Goal: Task Accomplishment & Management: Complete application form

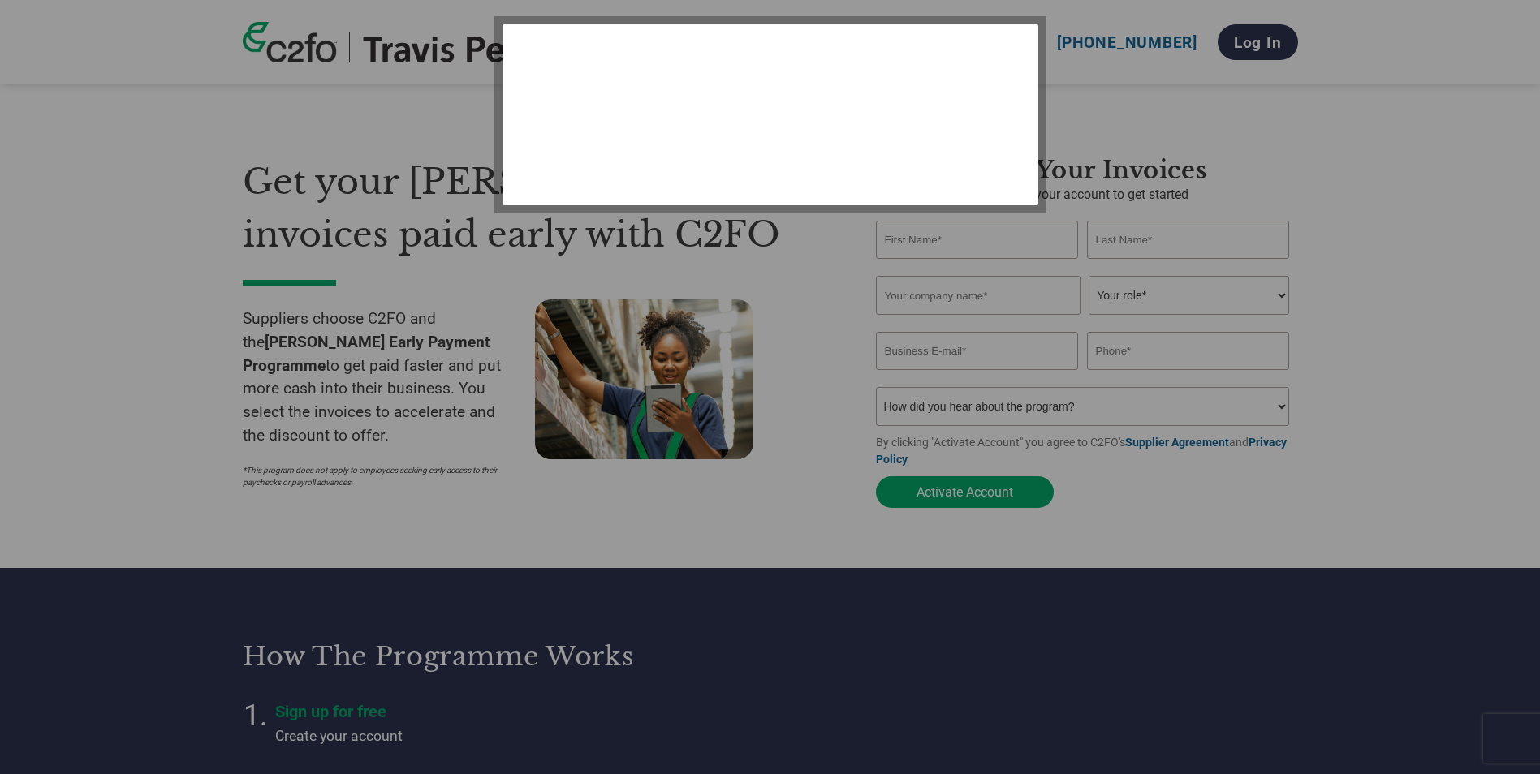
select select "en-[GEOGRAPHIC_DATA]"
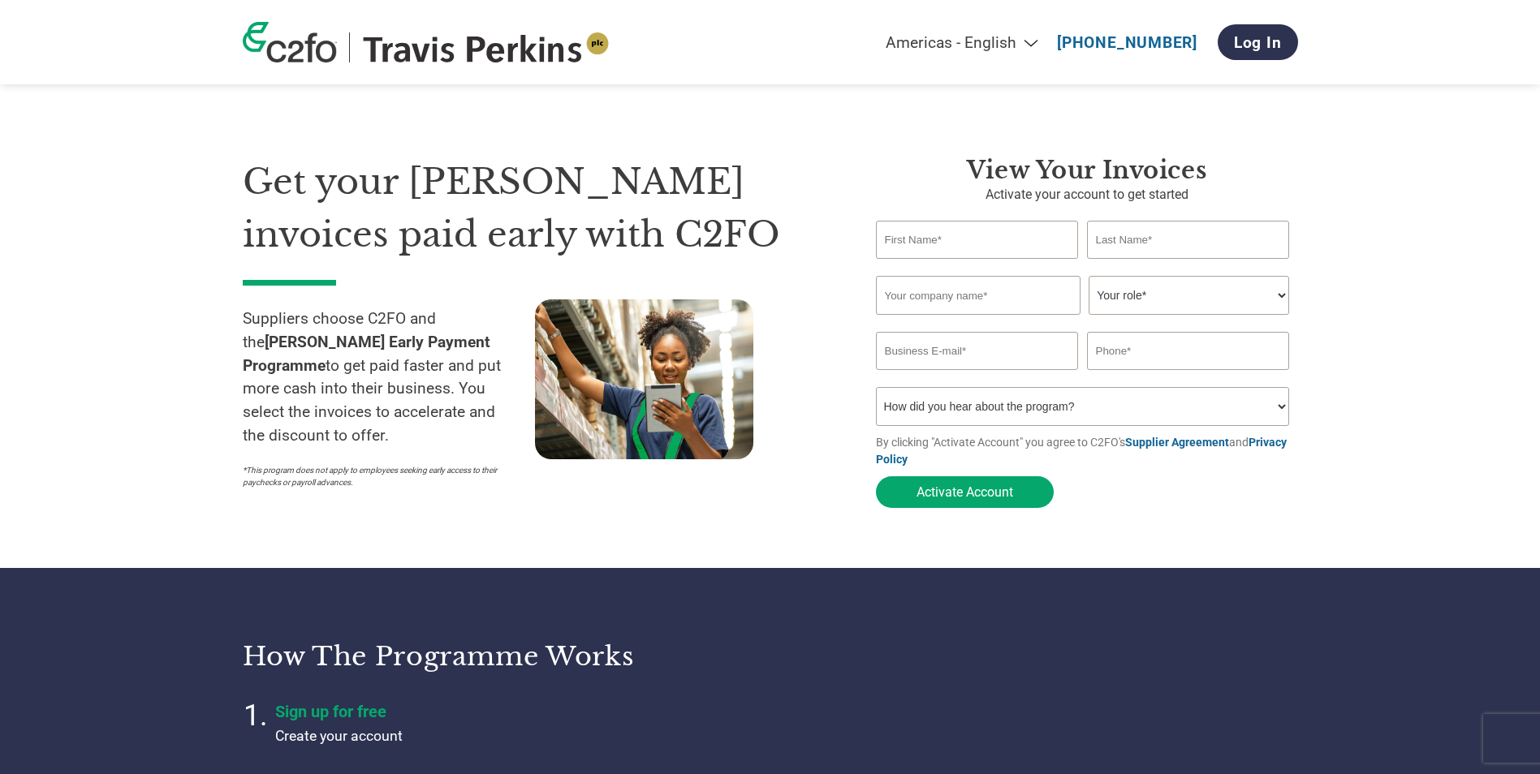
click at [929, 242] on input "text" at bounding box center [977, 240] width 203 height 38
click at [927, 241] on input "text" at bounding box center [977, 240] width 203 height 38
type input "[PERSON_NAME]"
type input "Young"
type input "Newmarket Plant Hire Ltd"
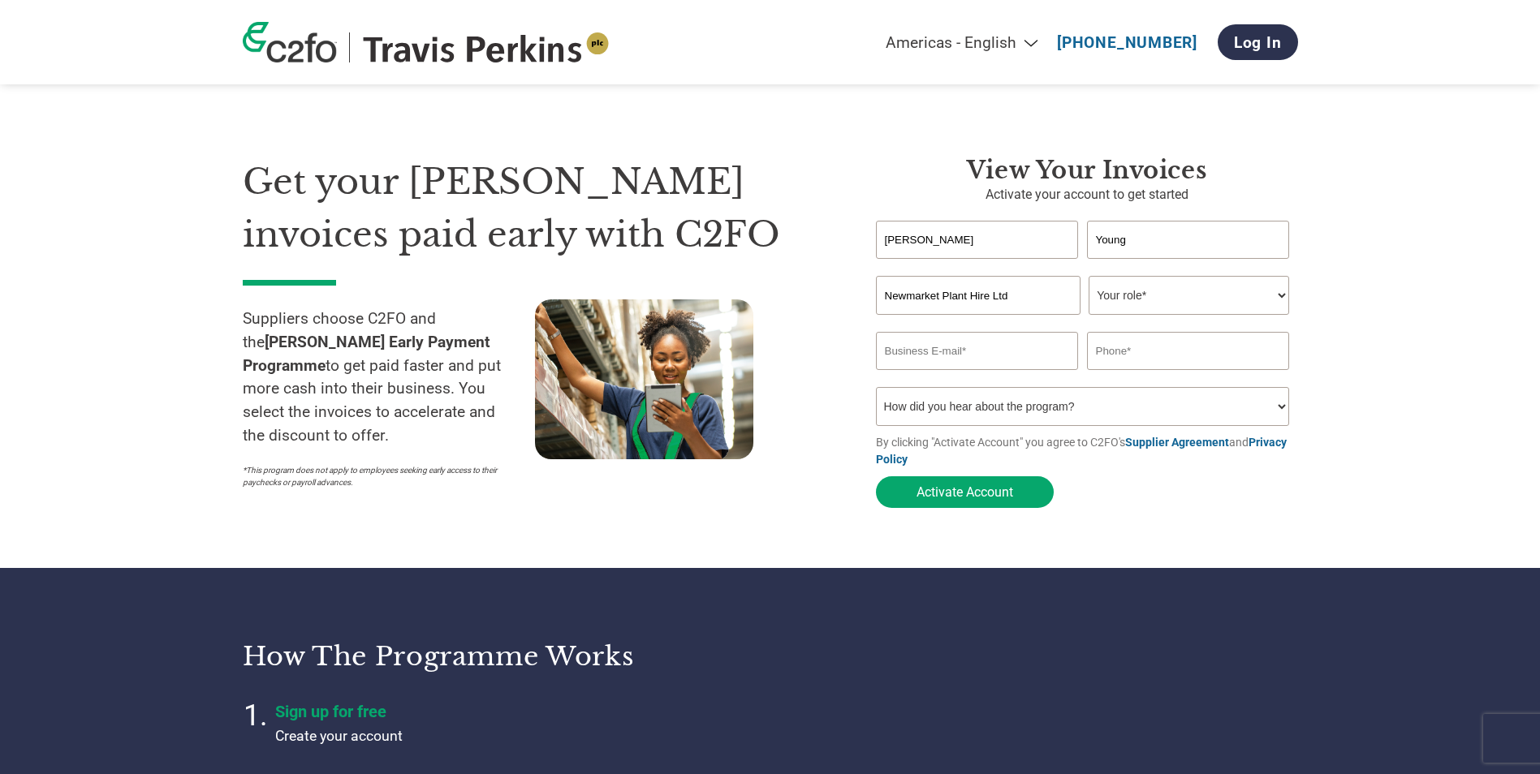
click at [953, 237] on input "[PERSON_NAME]" at bounding box center [977, 240] width 203 height 38
type input "[PERSON_NAME]"
click at [1227, 295] on select "Your role* CFO Controller Credit Manager Finance Director Treasurer CEO Preside…" at bounding box center [1188, 295] width 200 height 39
select select "ACCOUNTING"
click at [1088, 278] on select "Your role* CFO Controller Credit Manager Finance Director Treasurer CEO Preside…" at bounding box center [1188, 295] width 200 height 39
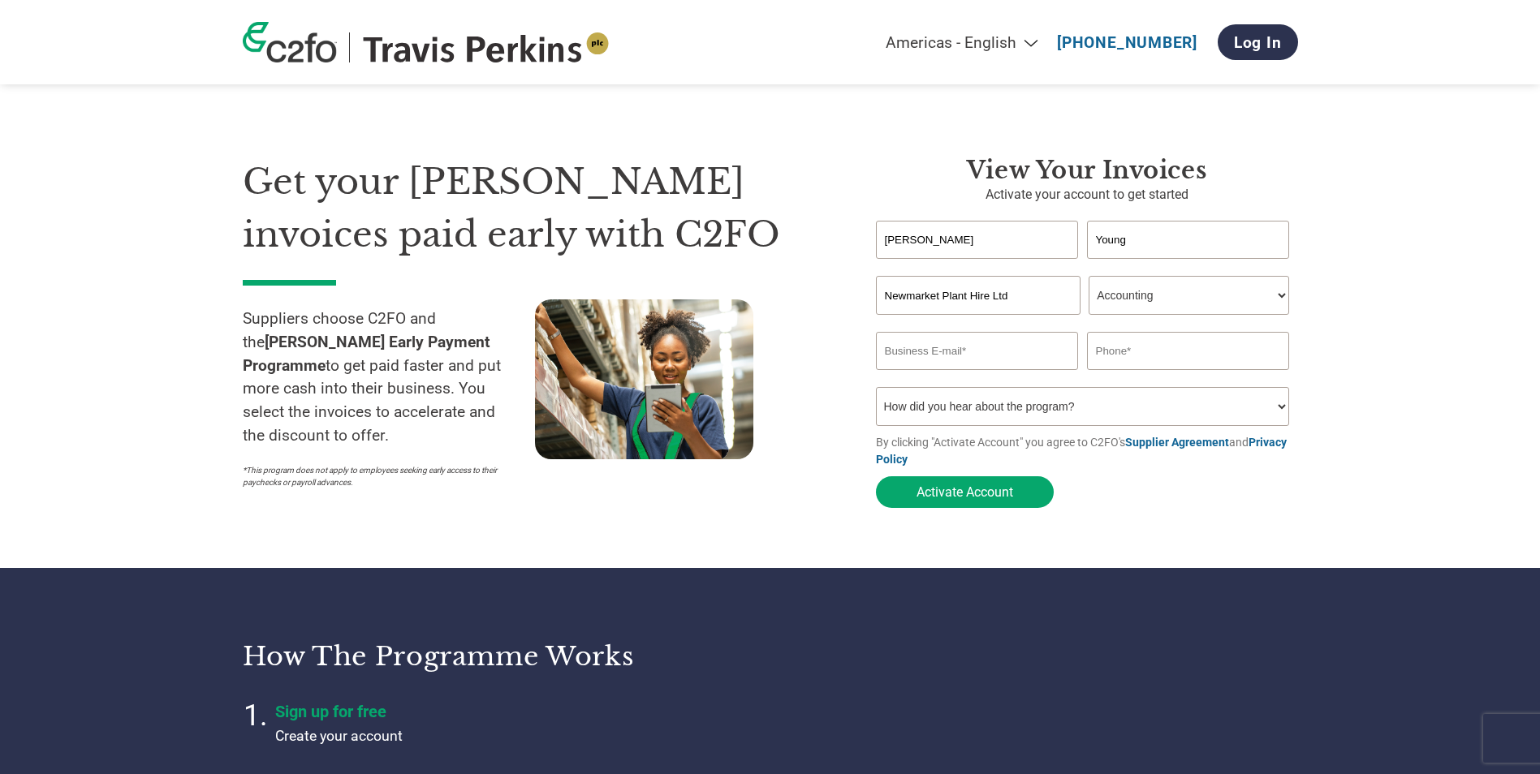
click at [990, 364] on input "email" at bounding box center [977, 351] width 203 height 38
type input "[PERSON_NAME][EMAIL_ADDRESS][DOMAIN_NAME]"
type input "01638663336"
click at [1091, 418] on select "How did you hear about the program? Received a letter Email Social Media Online…" at bounding box center [1083, 406] width 414 height 39
select select "Received a Letter"
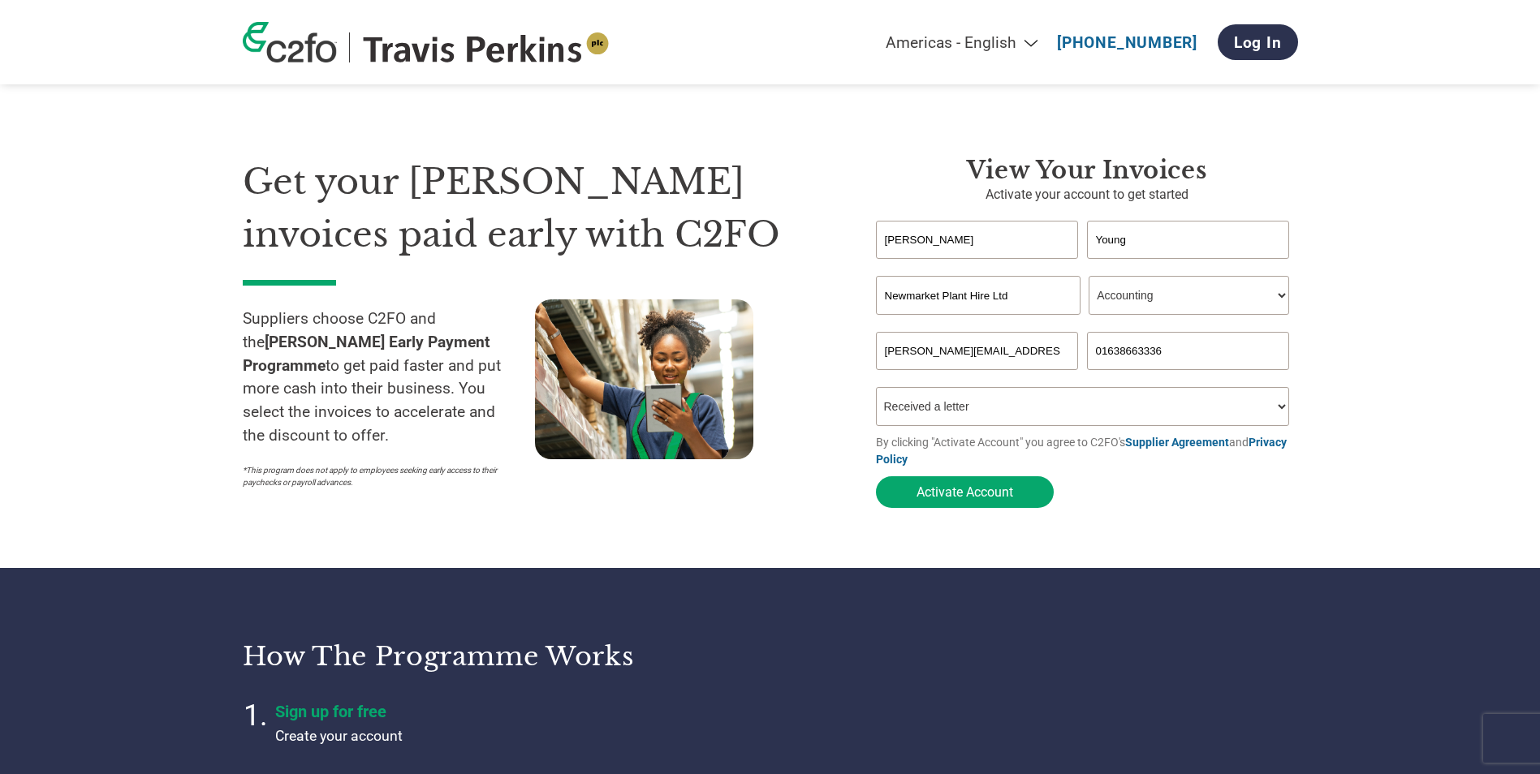
click at [876, 392] on select "How did you hear about the program? Received a letter Email Social Media Online…" at bounding box center [1083, 406] width 414 height 39
click at [941, 491] on button "Activate Account" at bounding box center [965, 492] width 178 height 32
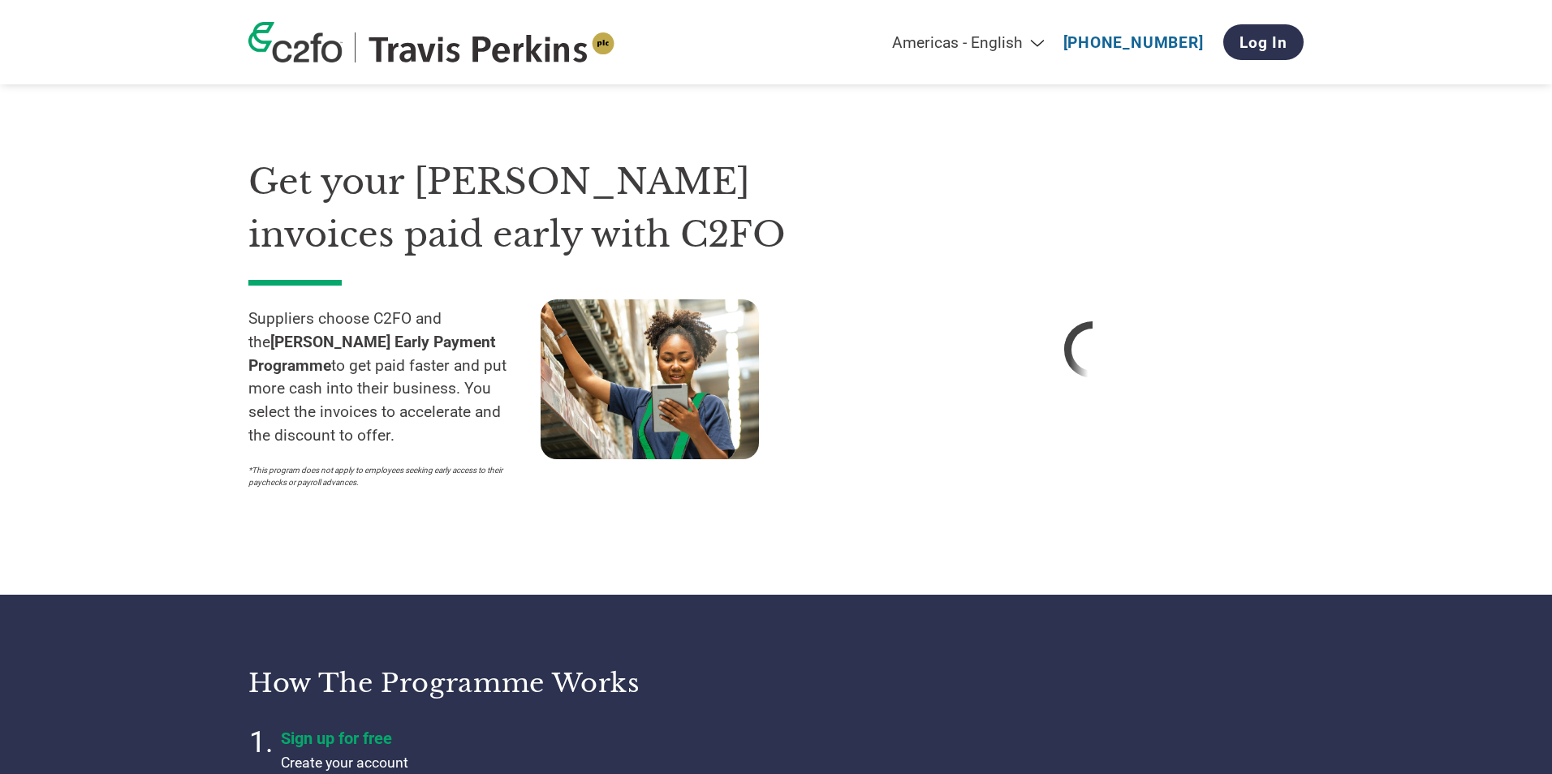
select select "en-[GEOGRAPHIC_DATA]"
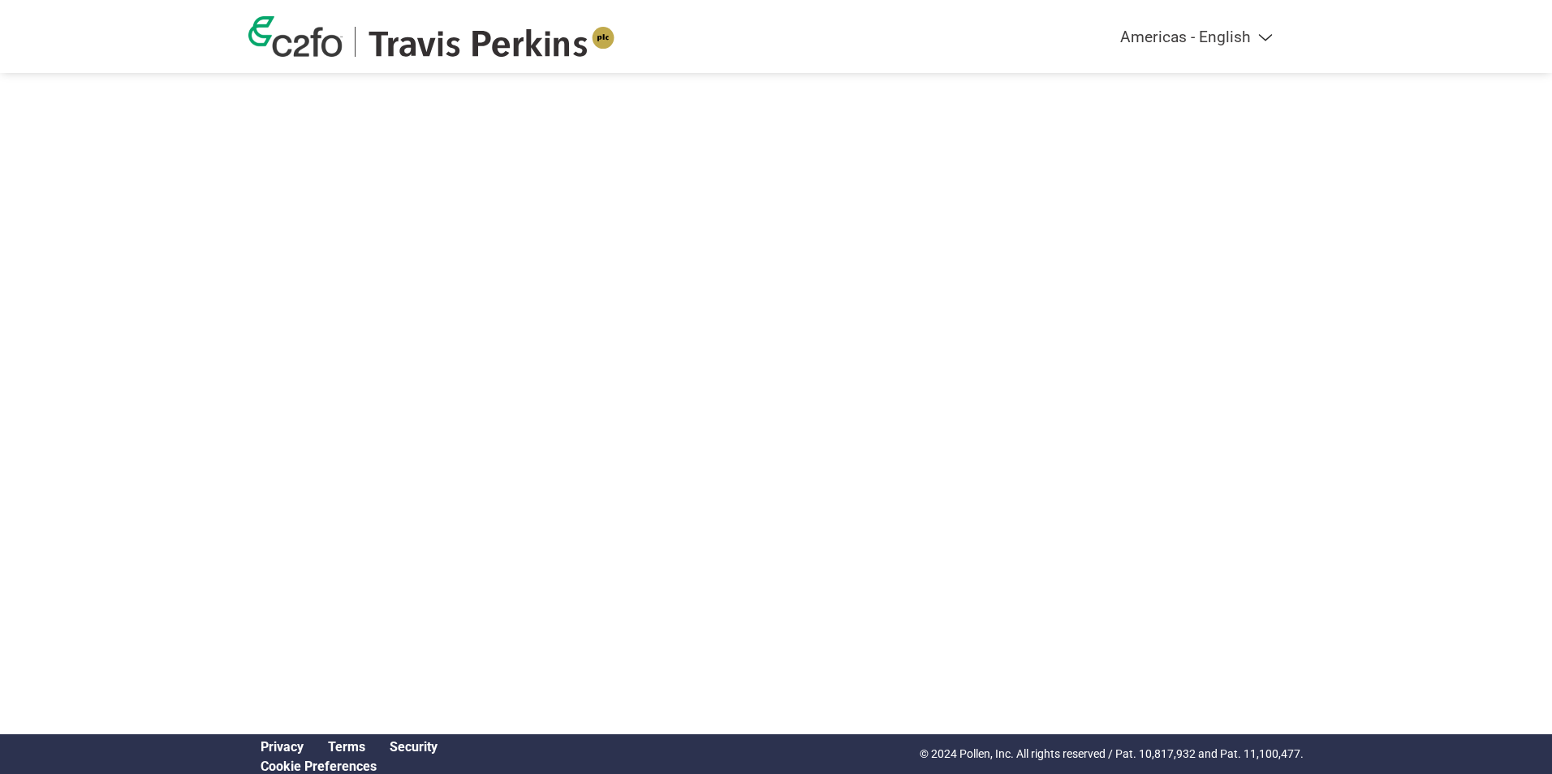
select select "en-[GEOGRAPHIC_DATA]"
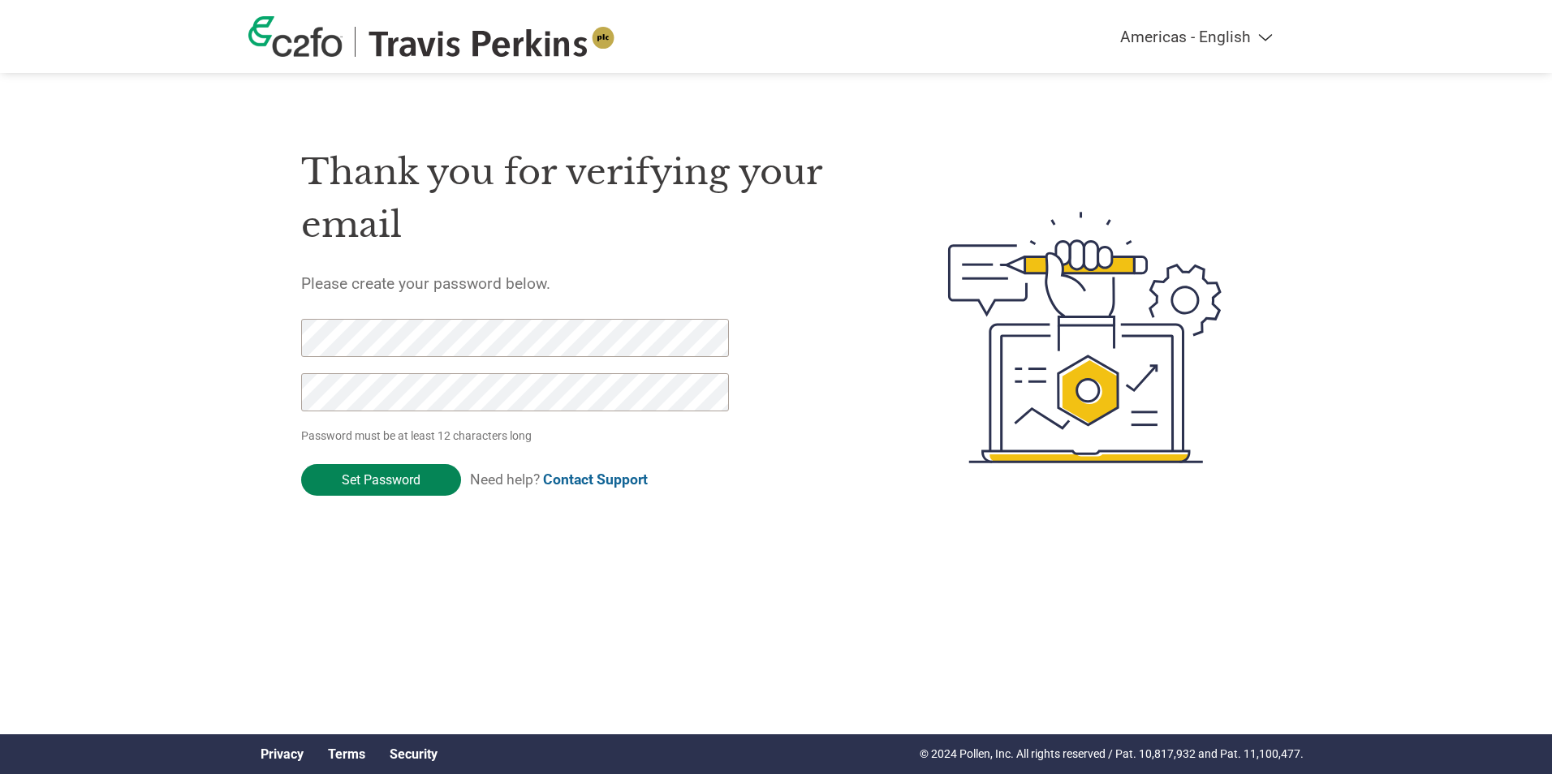
click at [379, 492] on input "Set Password" at bounding box center [381, 480] width 160 height 32
